Goal: Information Seeking & Learning: Learn about a topic

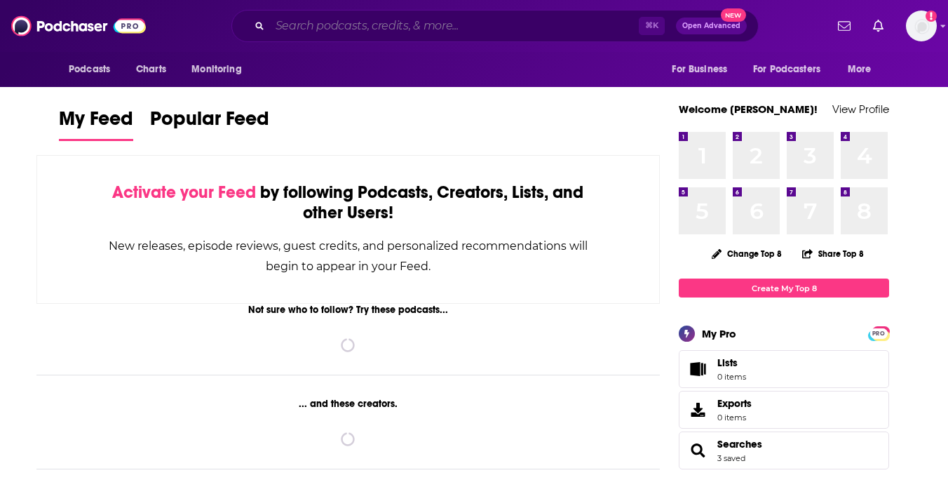
click at [287, 32] on input "Search podcasts, credits, & more..." at bounding box center [454, 26] width 369 height 22
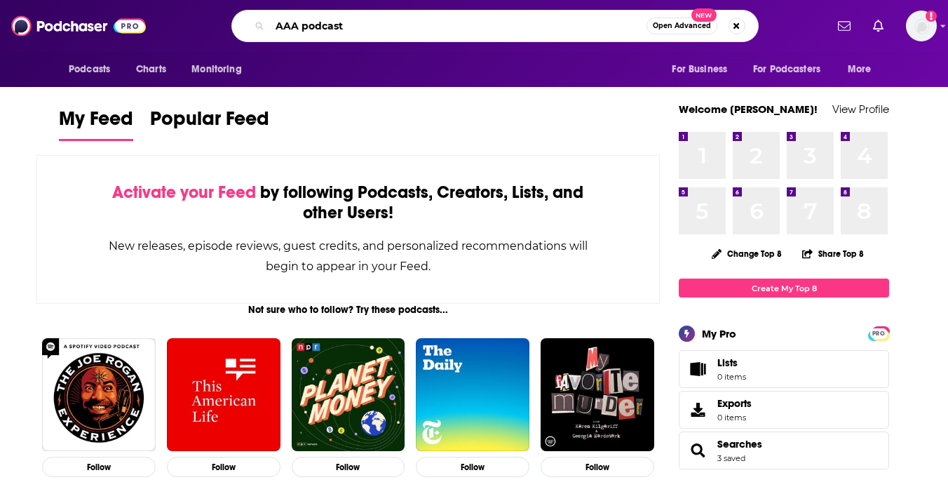
type input "AAA podcast"
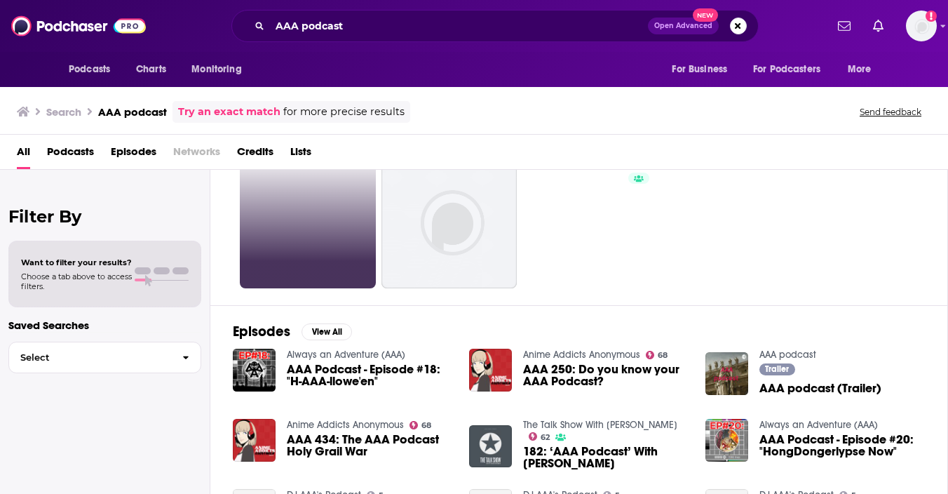
scroll to position [75, 0]
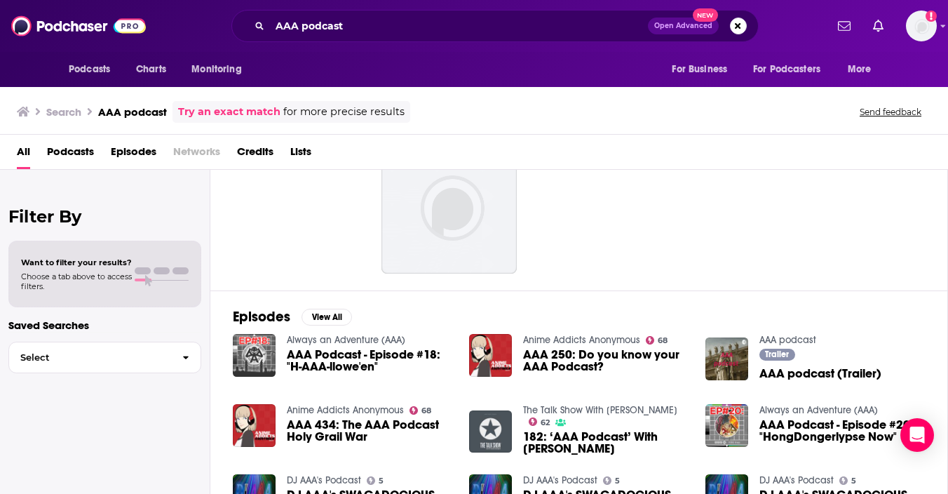
click at [255, 363] on img at bounding box center [254, 355] width 43 height 43
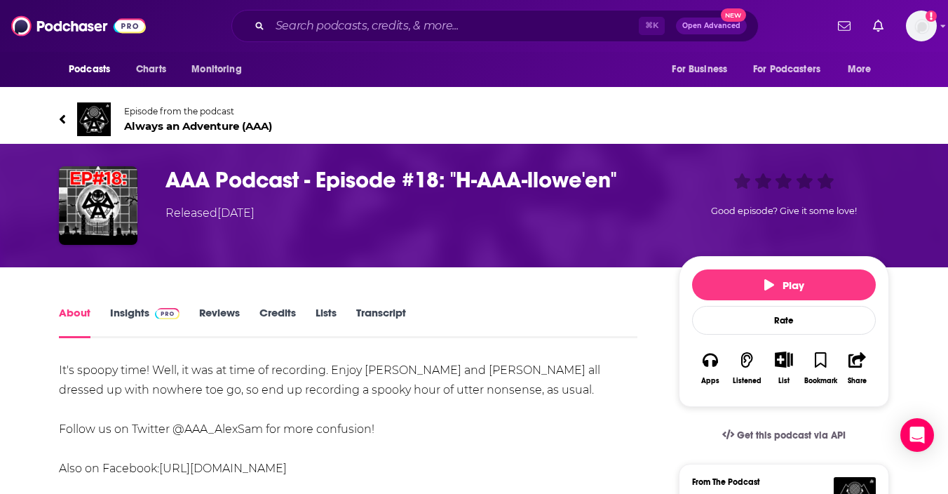
click at [200, 129] on span "Always an Adventure (AAA)" at bounding box center [198, 125] width 148 height 13
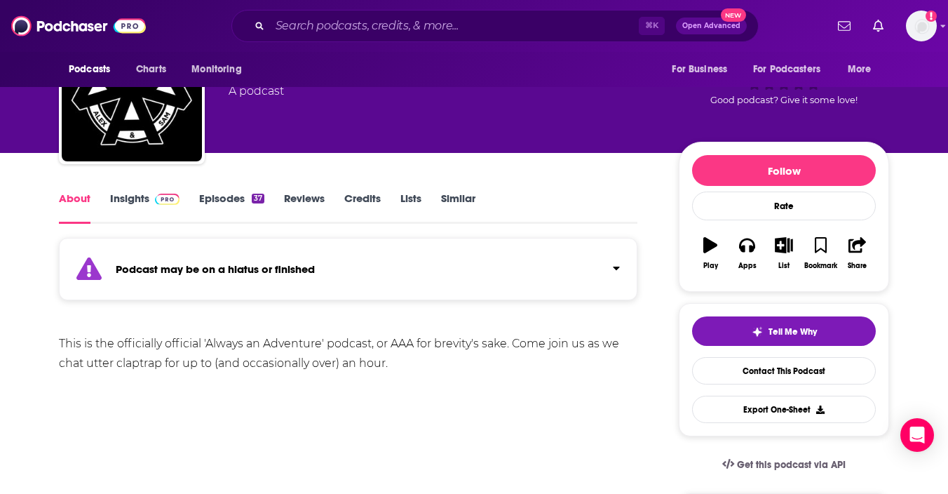
scroll to position [72, 0]
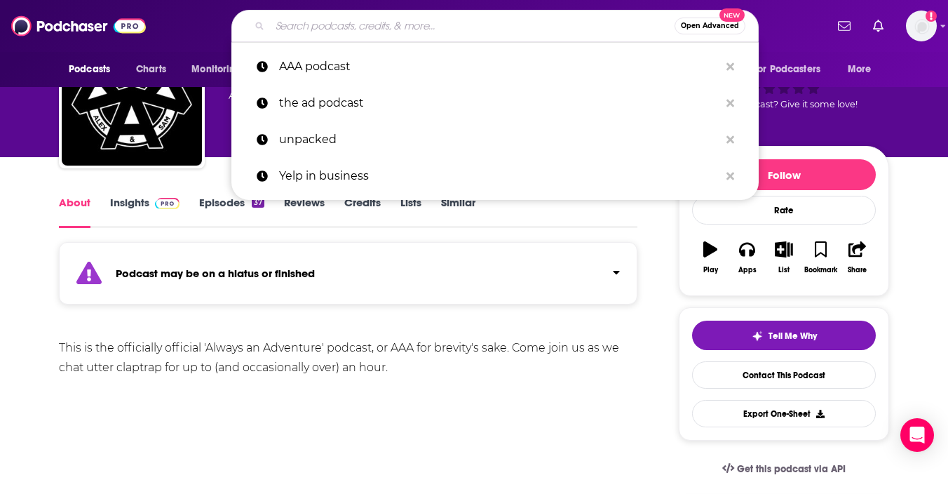
click at [314, 34] on input "Search podcasts, credits, & more..." at bounding box center [472, 26] width 405 height 22
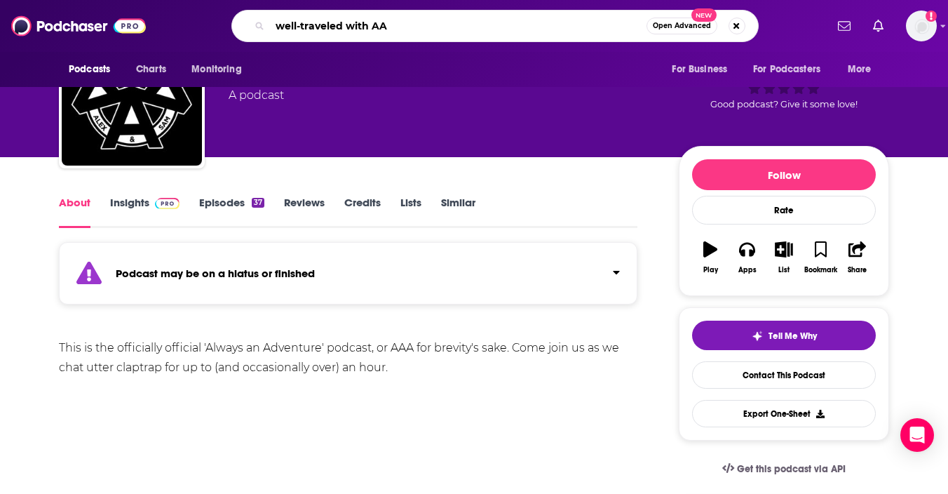
type input "well-traveled with AAA"
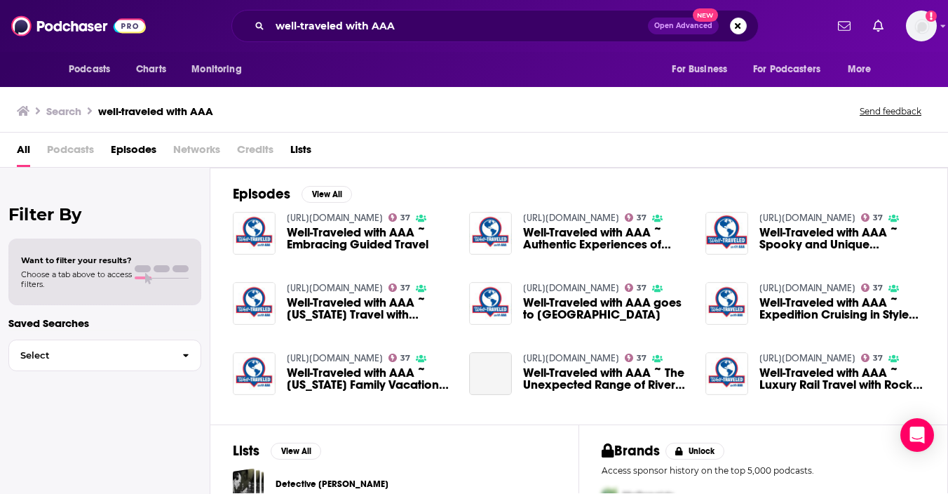
click at [305, 250] on span "Well-Traveled with AAA ~ Embracing Guided Travel" at bounding box center [369, 238] width 165 height 24
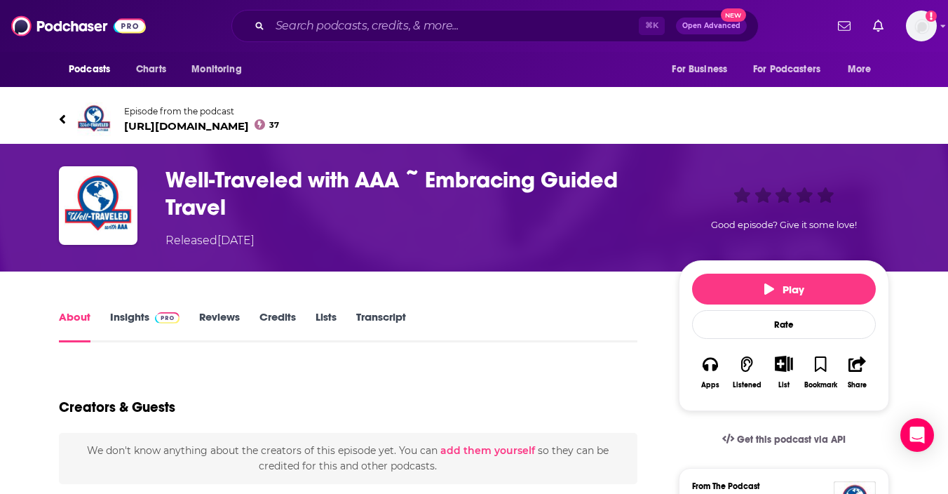
type input "[URL][DOMAIN_NAME]"
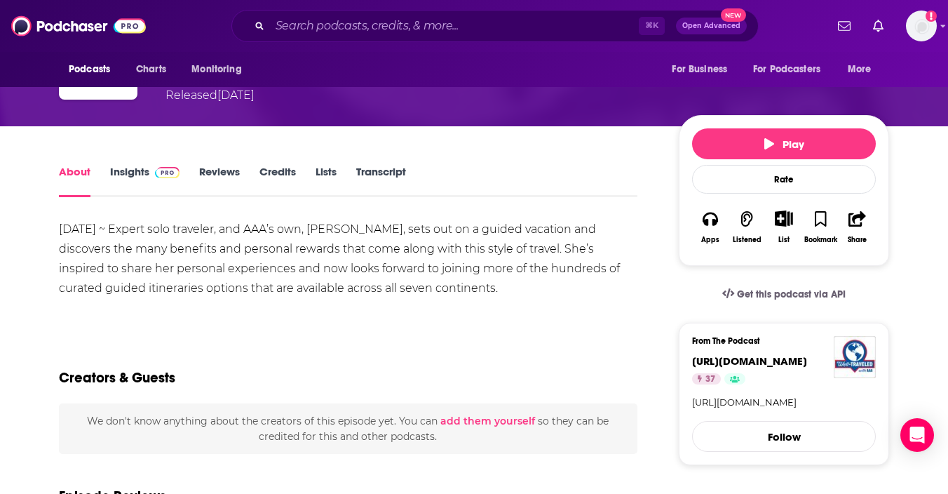
scroll to position [159, 0]
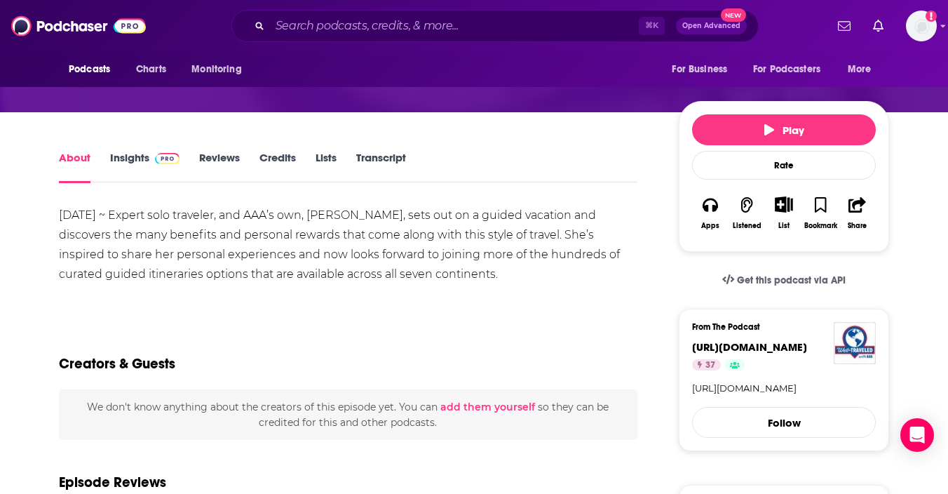
click at [136, 162] on link "Insights" at bounding box center [144, 167] width 69 height 32
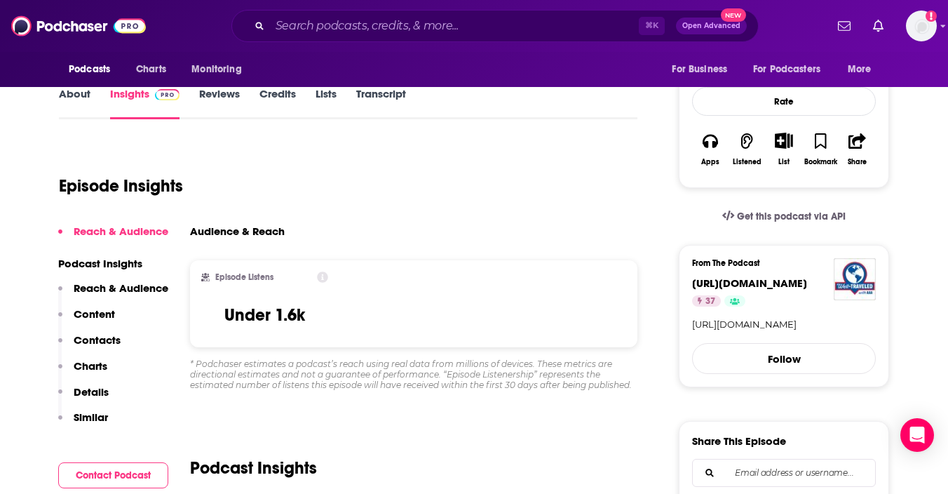
scroll to position [235, 0]
